Goal: Find specific page/section: Find specific page/section

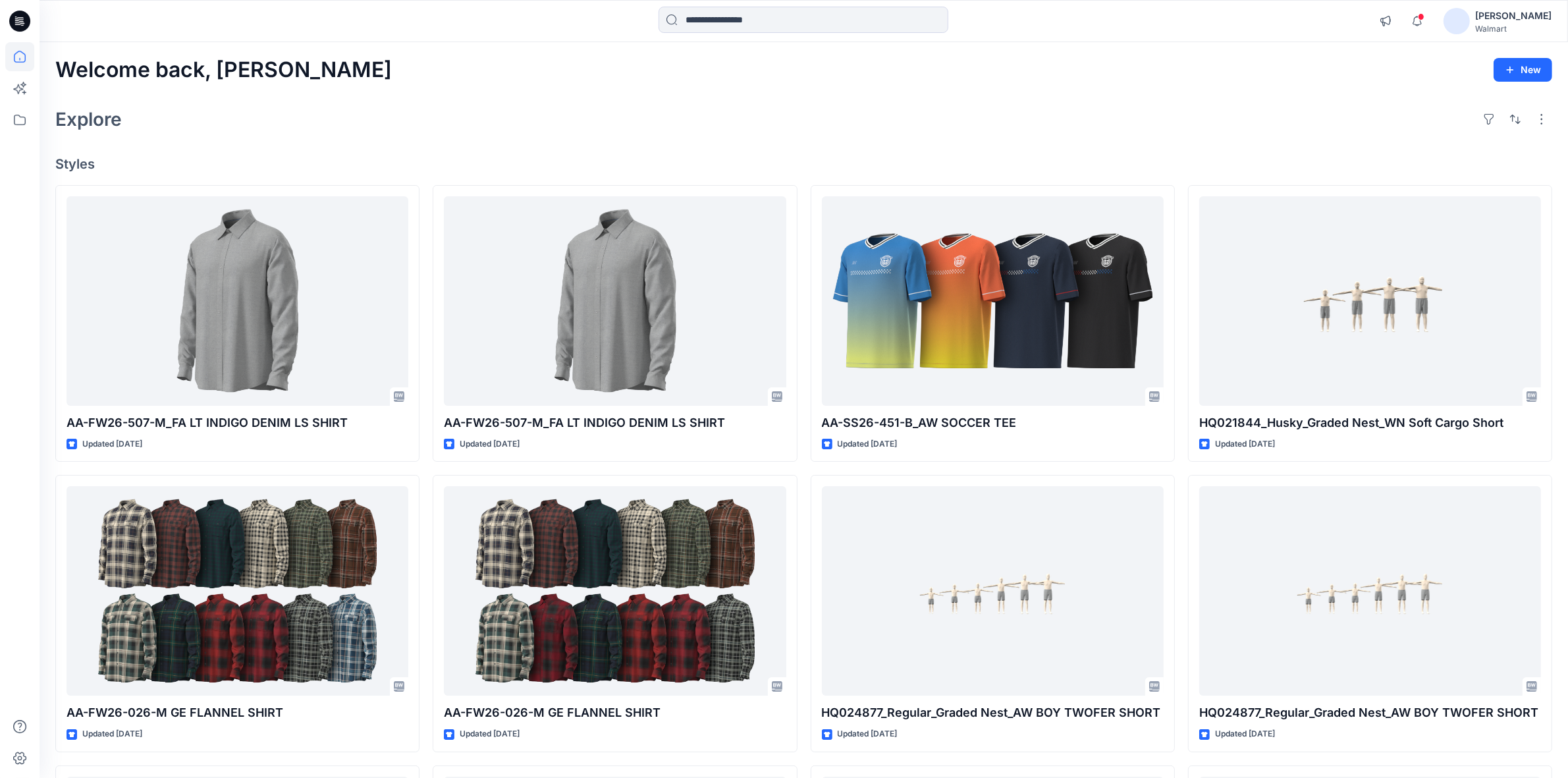
click at [904, 117] on div "Explore" at bounding box center [803, 119] width 1497 height 32
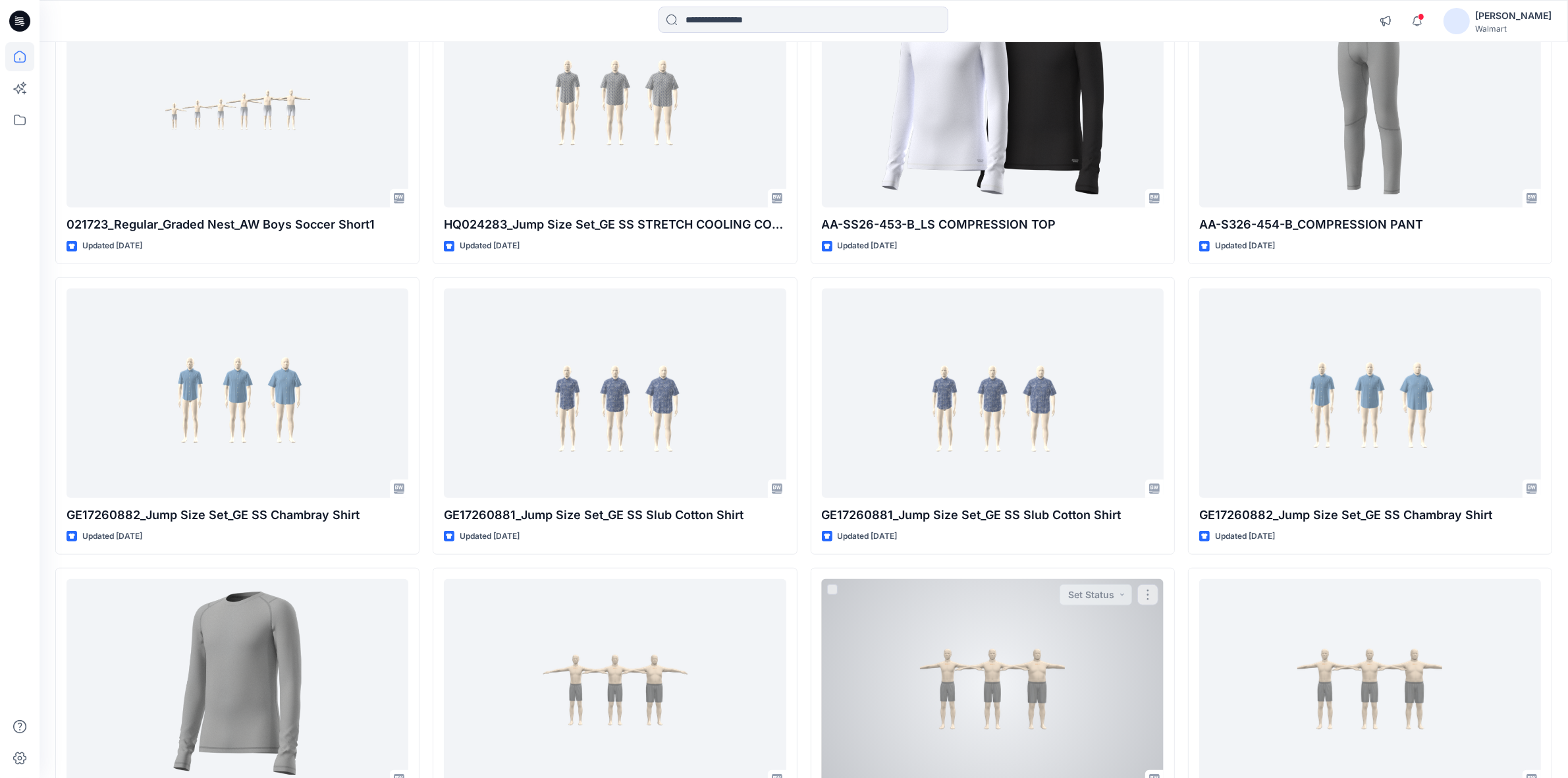
scroll to position [1199, 0]
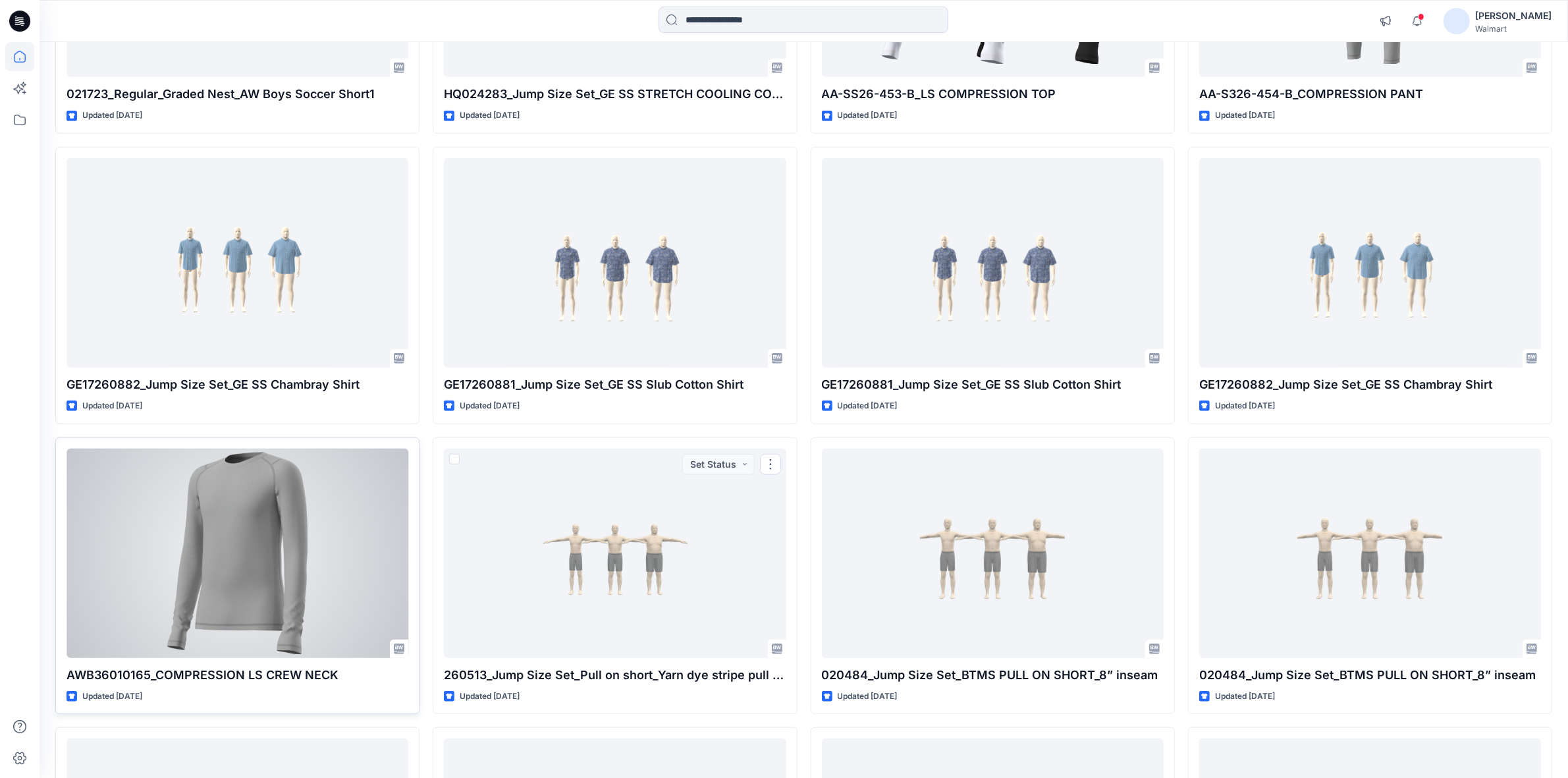
click at [379, 555] on div at bounding box center [237, 553] width 342 height 209
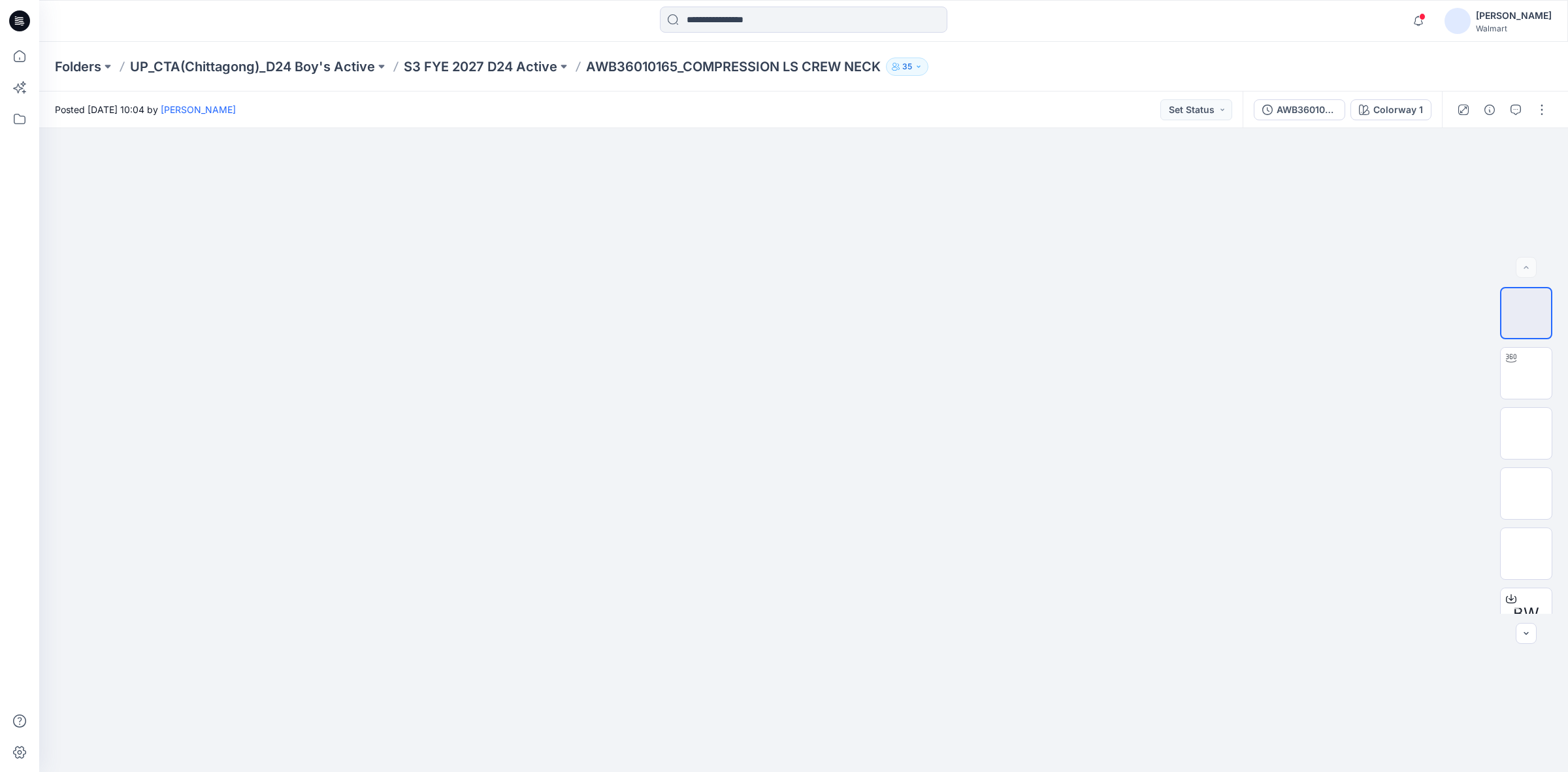
click at [1001, 46] on div "Folders UP_CTA(Chittagong)_D24 Boy's Active S3 FYE 2027 D24 Active AWB36010165_…" at bounding box center [804, 67] width 1529 height 50
click at [458, 70] on p "S3 FYE 2027 D24 Active" at bounding box center [480, 66] width 154 height 18
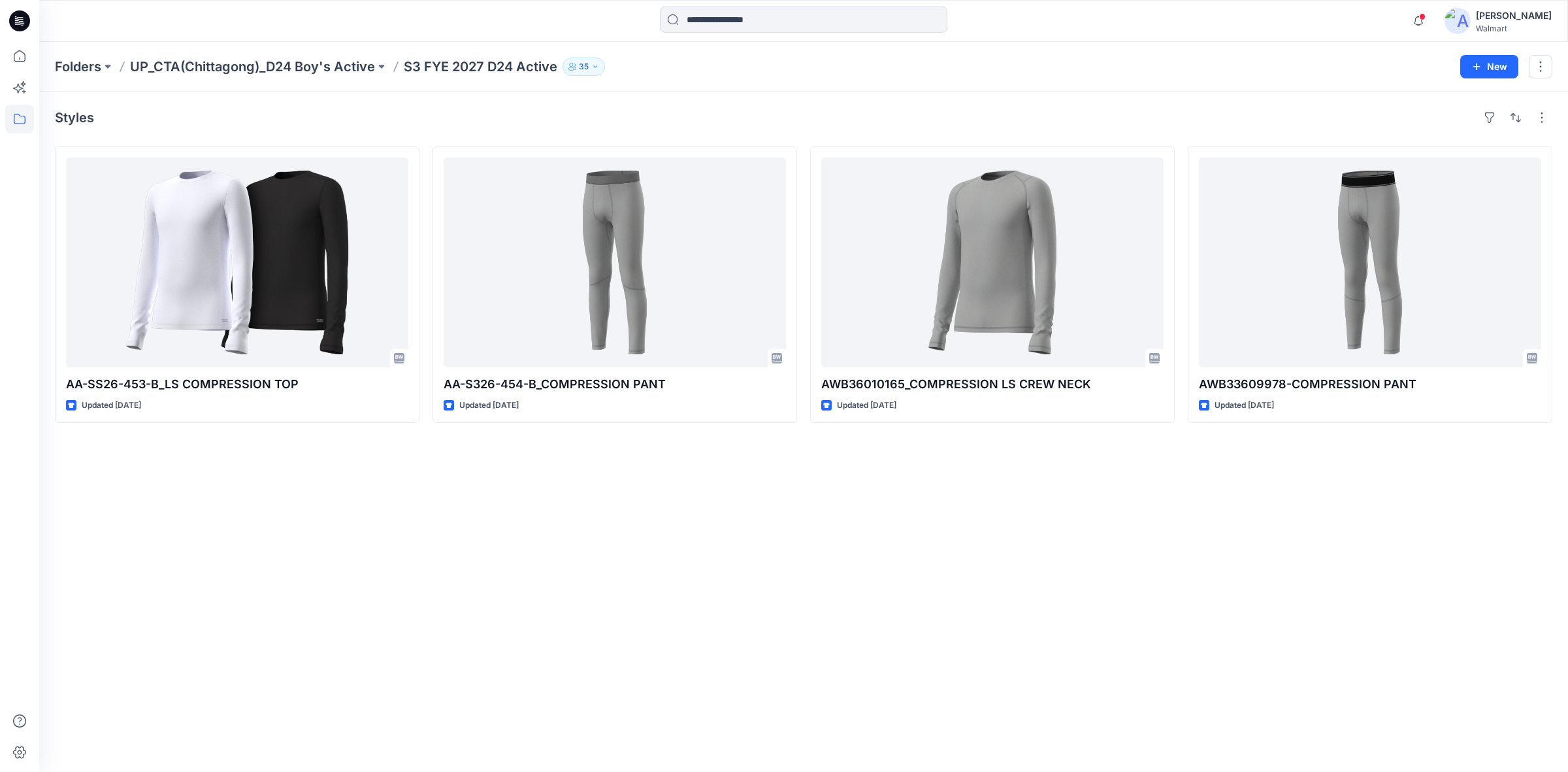
click at [252, 540] on div "Styles AA-SS26-453-B_LS COMPRESSION TOP Updated 16 days ago AA-S326-454-B_COMPR…" at bounding box center [804, 431] width 1529 height 680
click at [670, 563] on div "Styles AA-SS26-453-B_LS COMPRESSION TOP Updated 16 days ago AA-S326-454-B_COMPR…" at bounding box center [804, 431] width 1529 height 680
click at [726, 550] on div "Styles AA-SS26-453-B_LS COMPRESSION TOP Updated 16 days ago AA-S326-454-B_COMPR…" at bounding box center [804, 431] width 1529 height 680
click at [784, 535] on div "Styles AA-SS26-453-B_LS COMPRESSION TOP Updated 16 days ago AA-S326-454-B_COMPR…" at bounding box center [804, 431] width 1529 height 680
